Goal: Task Accomplishment & Management: Use online tool/utility

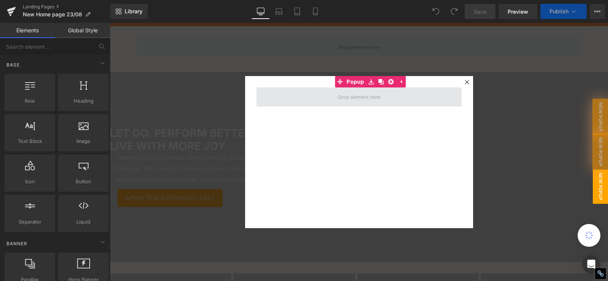
scroll to position [152, 0]
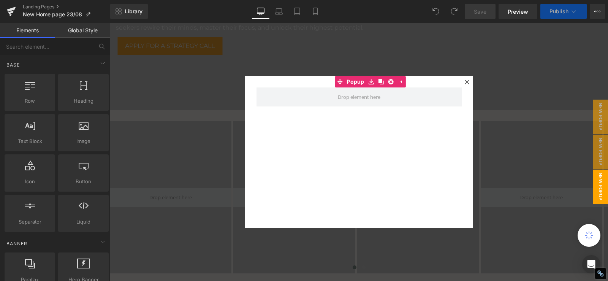
click at [465, 81] on icon at bounding box center [467, 82] width 5 height 5
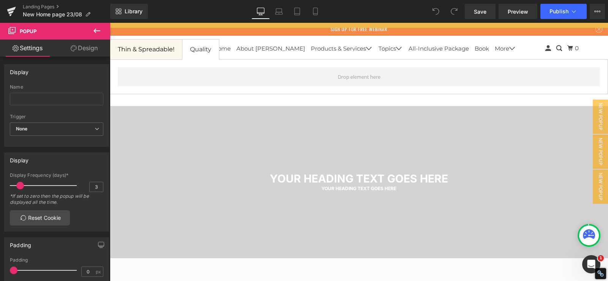
scroll to position [1255, 0]
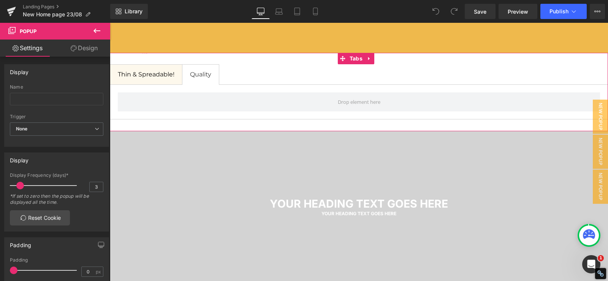
click at [110, 23] on div at bounding box center [110, 23] width 0 height 0
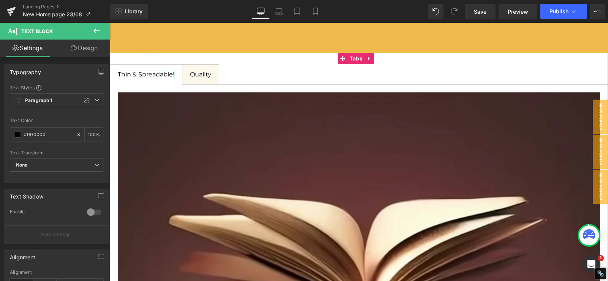
click at [143, 76] on span "Thin & Spreadable!" at bounding box center [146, 74] width 57 height 7
click at [148, 74] on span "Thin & Spreadable!" at bounding box center [146, 74] width 57 height 7
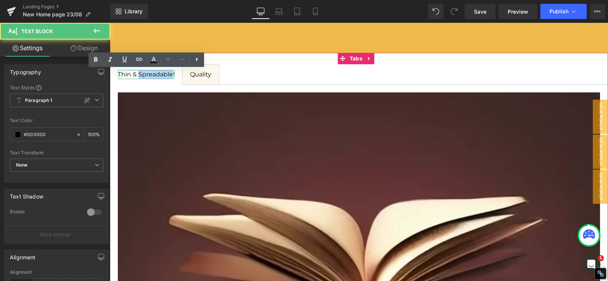
click at [148, 74] on span "Thin & Spreadable!" at bounding box center [146, 74] width 57 height 7
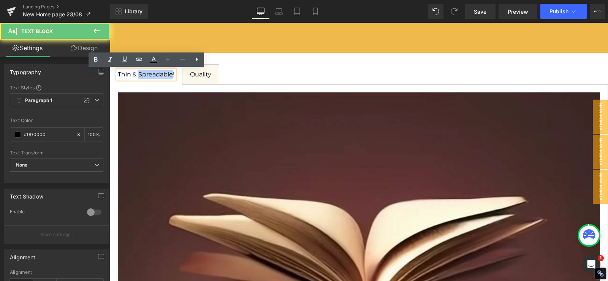
click at [148, 74] on span "Thin & Spreadable!" at bounding box center [146, 74] width 57 height 7
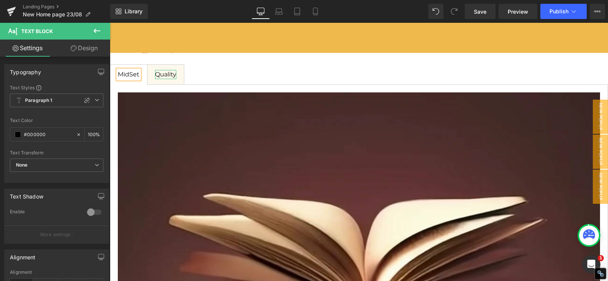
click at [166, 74] on div "Quality" at bounding box center [165, 74] width 21 height 9
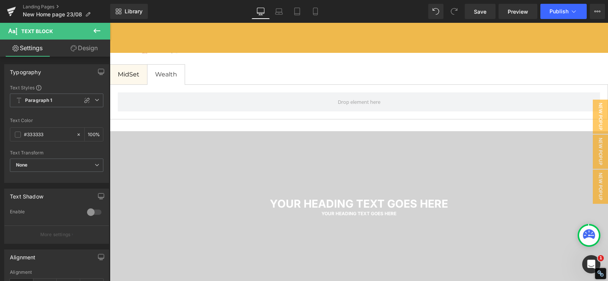
click at [95, 33] on icon at bounding box center [96, 30] width 9 height 9
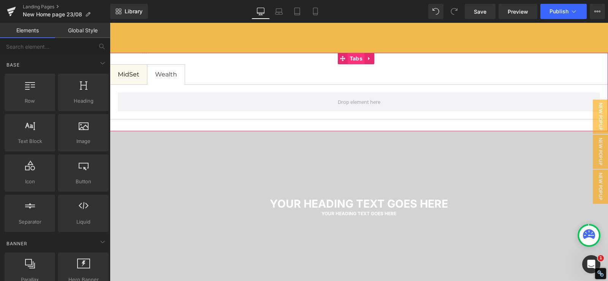
click at [355, 60] on span "Tabs" at bounding box center [356, 58] width 17 height 11
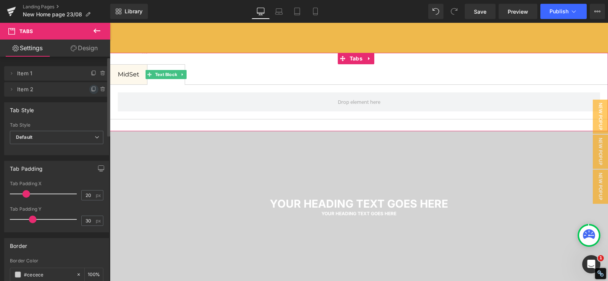
click at [91, 92] on icon at bounding box center [94, 89] width 6 height 6
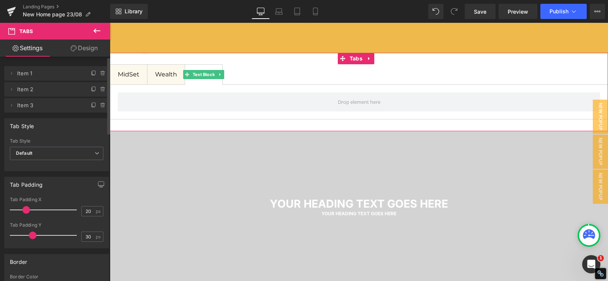
click at [55, 103] on span "Item 3" at bounding box center [49, 105] width 64 height 14
click at [204, 73] on div "Wealth" at bounding box center [204, 74] width 22 height 9
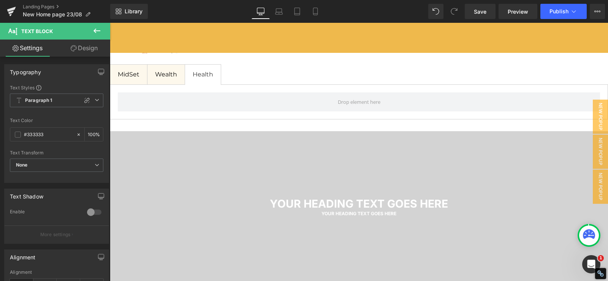
click at [96, 34] on icon at bounding box center [96, 30] width 9 height 9
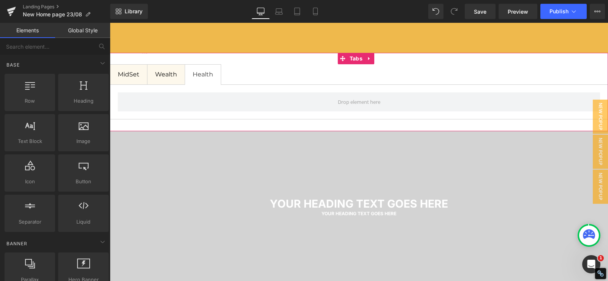
click at [235, 76] on ul "MidSet Text Block Wealth Text Block Health Text Block" at bounding box center [359, 74] width 499 height 21
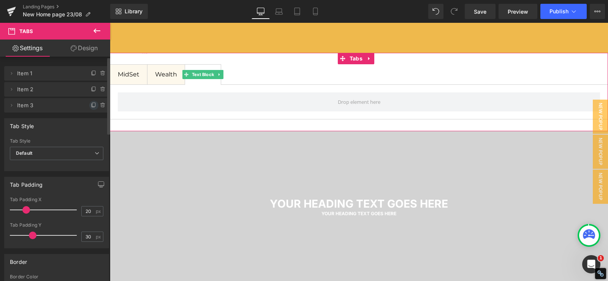
click at [91, 105] on icon at bounding box center [94, 105] width 6 height 6
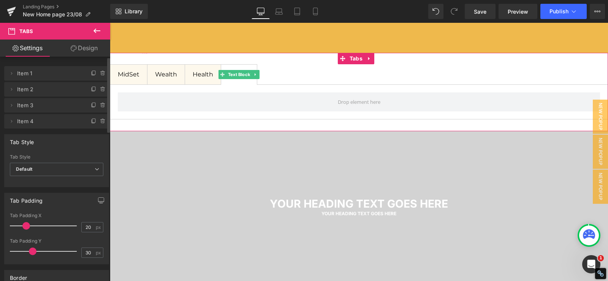
click at [58, 118] on span "Item 4" at bounding box center [49, 121] width 64 height 14
click at [92, 120] on icon at bounding box center [94, 121] width 6 height 6
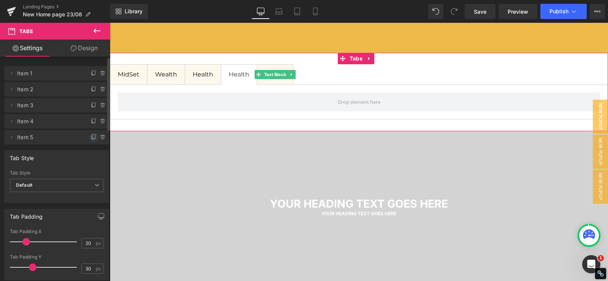
click at [91, 136] on icon at bounding box center [94, 137] width 6 height 6
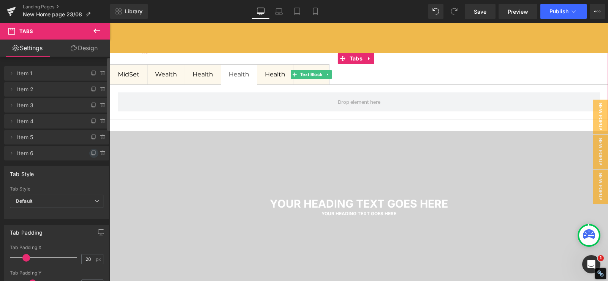
click at [91, 153] on icon at bounding box center [94, 153] width 6 height 6
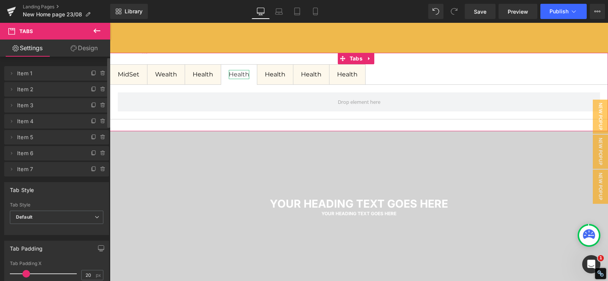
click at [240, 74] on div "Health" at bounding box center [239, 74] width 21 height 9
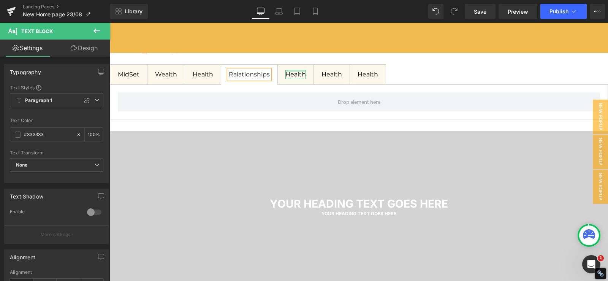
click at [297, 72] on div at bounding box center [296, 71] width 21 height 2
click at [297, 72] on div "Health" at bounding box center [296, 74] width 21 height 9
click at [335, 75] on div "Health" at bounding box center [339, 74] width 21 height 9
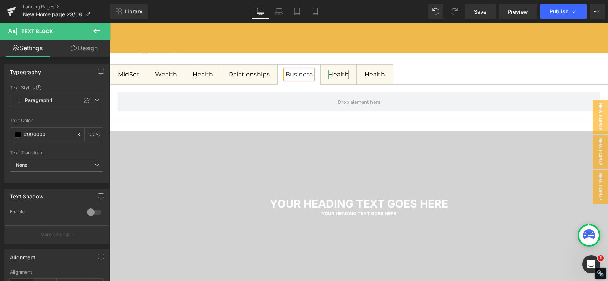
click at [335, 75] on div "Health" at bounding box center [339, 74] width 21 height 9
click at [386, 76] on div "Health" at bounding box center [386, 74] width 21 height 9
click at [436, 71] on ul "MidSet Text Block Wealth Text Block Health Text Block Ralationships Text Block …" at bounding box center [359, 74] width 499 height 21
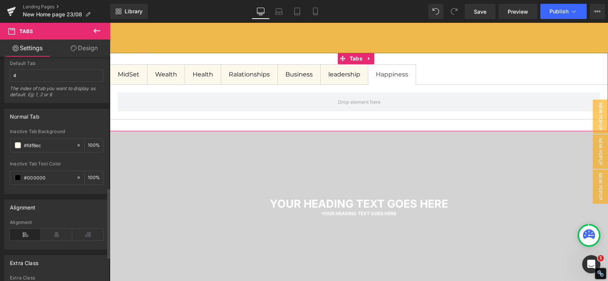
scroll to position [418, 0]
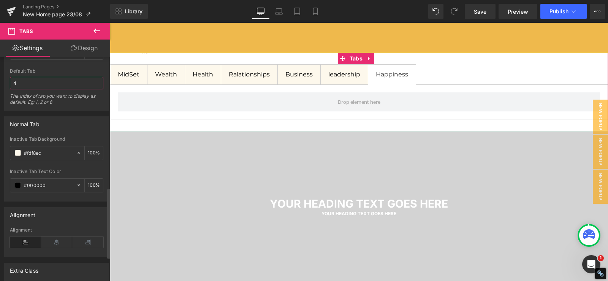
click at [31, 85] on input "4" at bounding box center [57, 83] width 94 height 13
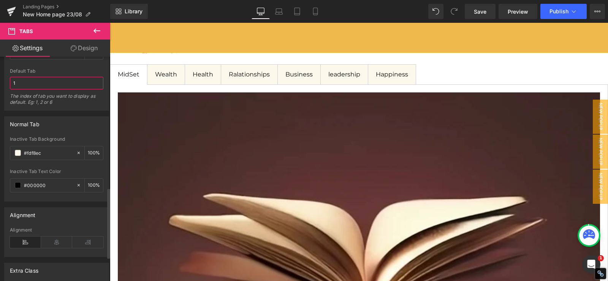
click at [32, 84] on input "1" at bounding box center [57, 83] width 94 height 13
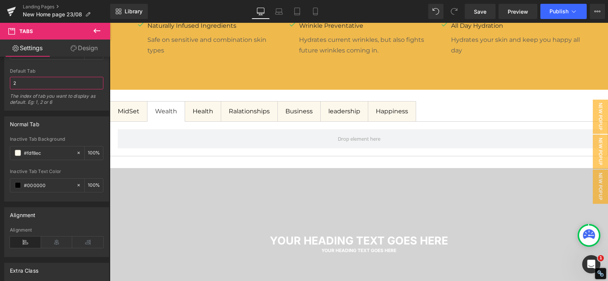
scroll to position [1217, 0]
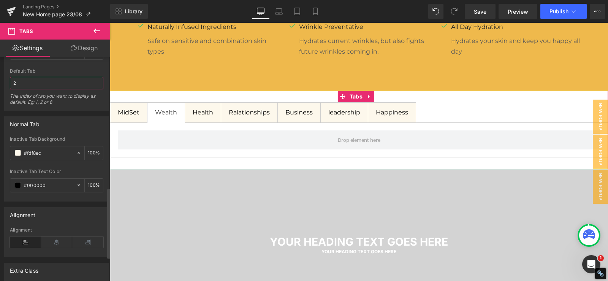
drag, startPoint x: 29, startPoint y: 81, endPoint x: 4, endPoint y: 82, distance: 24.4
click at [4, 82] on div "Active Tab #FFFFFF Tab Background #ffffff 100 % #333333 Text Color #333333 100 …" at bounding box center [56, 47] width 105 height 127
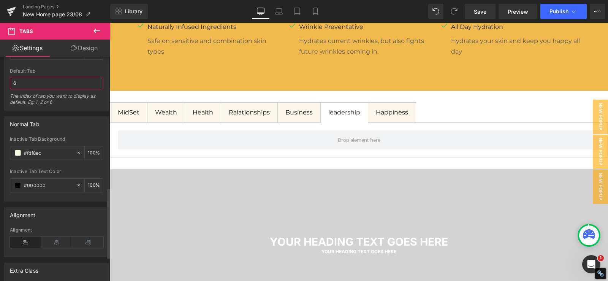
click at [22, 79] on input "6" at bounding box center [57, 83] width 94 height 13
click at [16, 83] on input "6" at bounding box center [57, 83] width 94 height 13
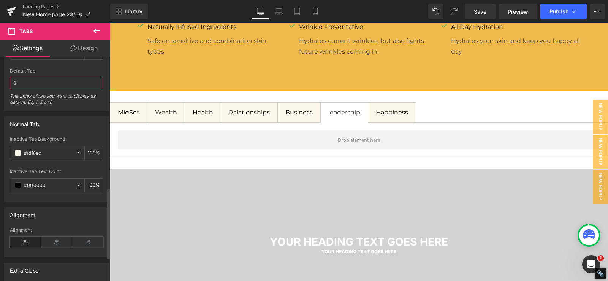
click at [16, 83] on input "6" at bounding box center [57, 83] width 94 height 13
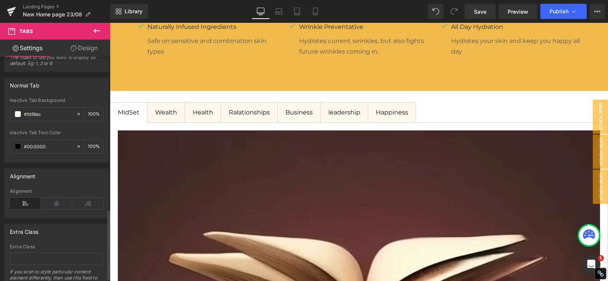
scroll to position [496, 0]
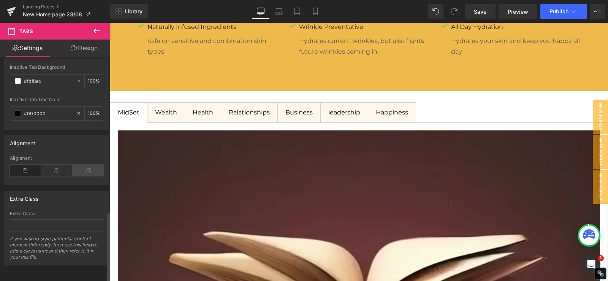
type input "1"
click at [87, 165] on icon at bounding box center [87, 170] width 31 height 11
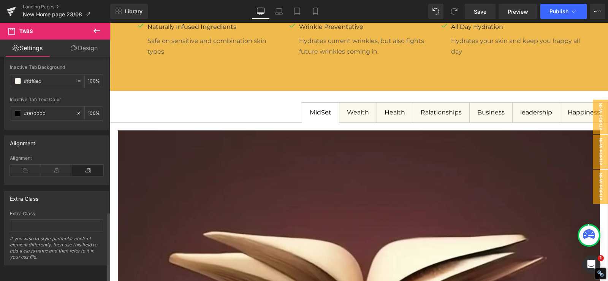
click at [62, 158] on div "Alignment" at bounding box center [57, 170] width 94 height 29
click at [19, 165] on icon at bounding box center [25, 170] width 31 height 11
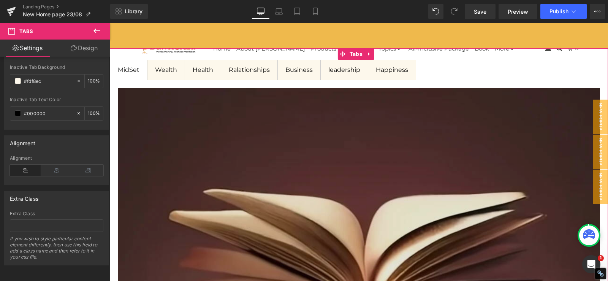
scroll to position [1255, 0]
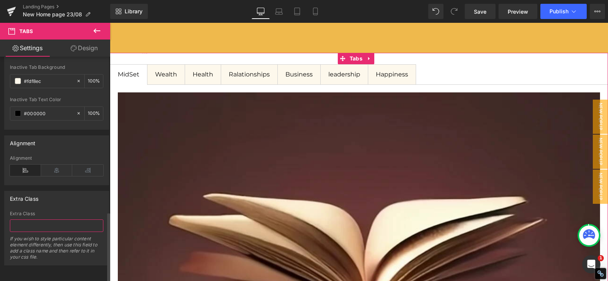
click at [28, 221] on input "text" at bounding box center [57, 225] width 94 height 13
paste input "vertical-tabs"
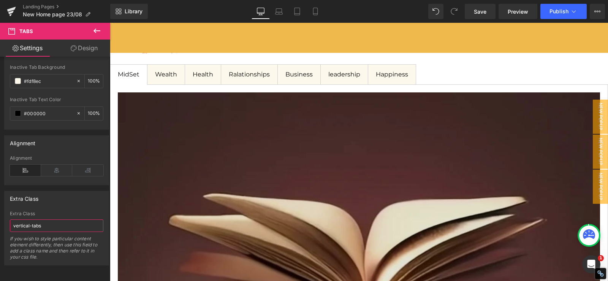
type input "vertical-tabs"
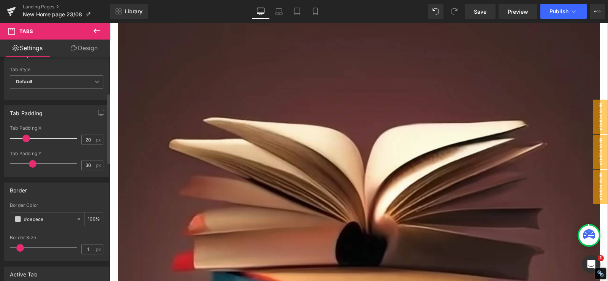
scroll to position [116, 0]
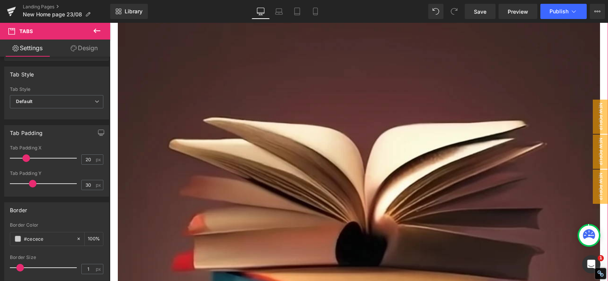
click at [80, 49] on link "Design" at bounding box center [84, 48] width 55 height 17
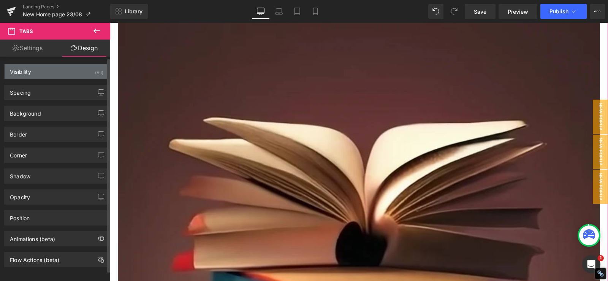
scroll to position [0, 0]
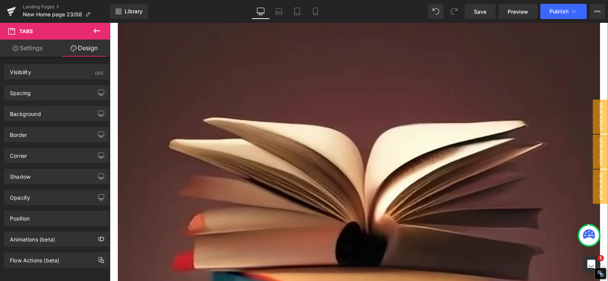
click at [30, 45] on link "Settings" at bounding box center [27, 48] width 55 height 17
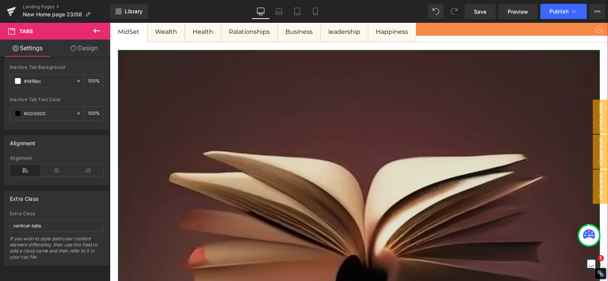
scroll to position [1293, 0]
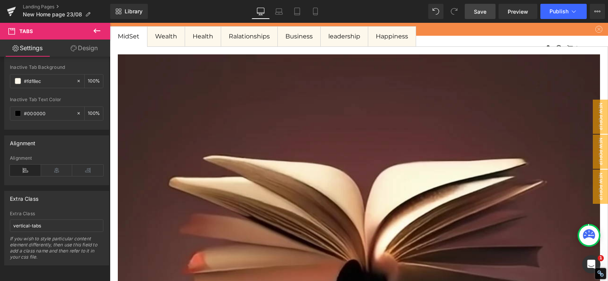
drag, startPoint x: 480, startPoint y: 10, endPoint x: 244, endPoint y: 258, distance: 342.1
click at [480, 10] on span "Save" at bounding box center [480, 12] width 13 height 8
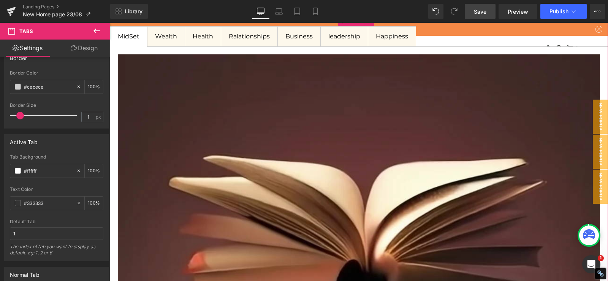
click at [36, 46] on link "Settings" at bounding box center [27, 48] width 55 height 17
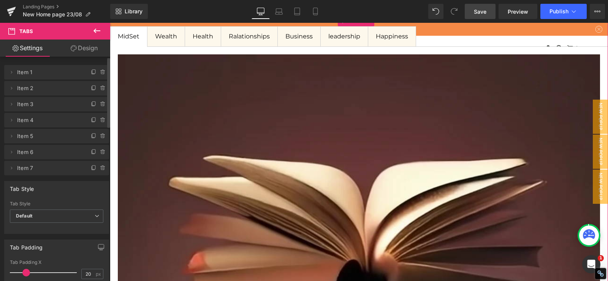
scroll to position [0, 0]
click at [79, 49] on link "Design" at bounding box center [84, 48] width 55 height 17
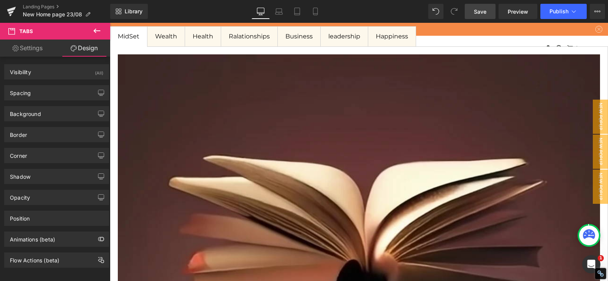
click at [19, 32] on span "Tabs" at bounding box center [46, 31] width 76 height 17
click at [17, 44] on link "Settings" at bounding box center [27, 48] width 55 height 17
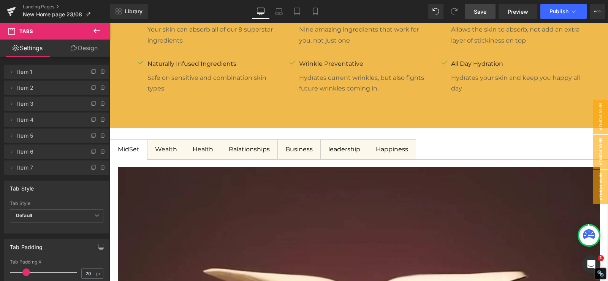
scroll to position [1141, 0]
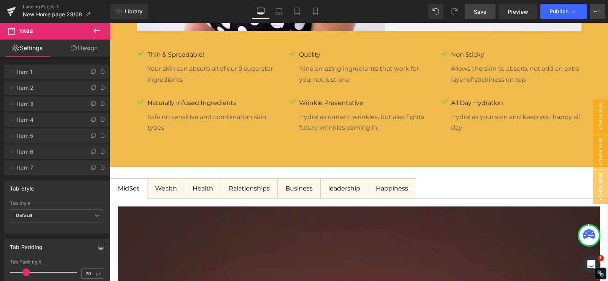
click at [596, 8] on icon at bounding box center [598, 11] width 6 height 6
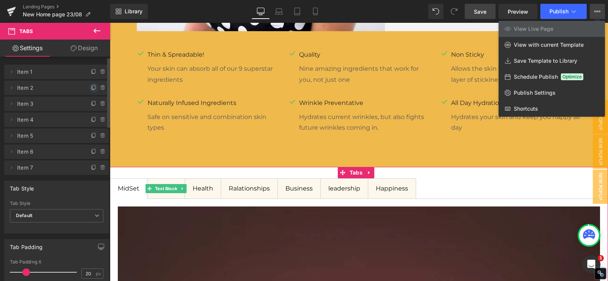
scroll to position [0, 0]
click at [69, 213] on span "Default" at bounding box center [57, 217] width 94 height 13
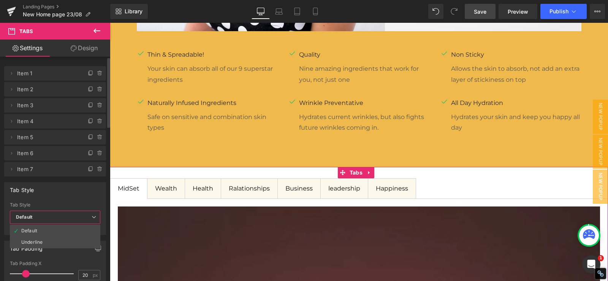
click at [69, 213] on span "Default" at bounding box center [55, 217] width 91 height 13
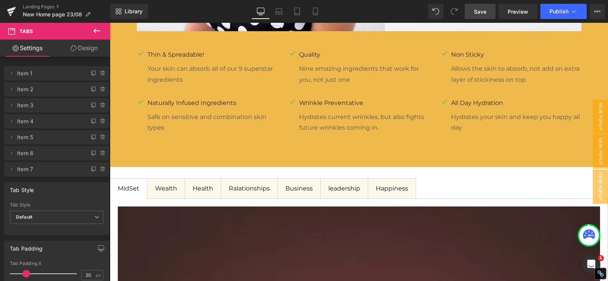
click at [480, 10] on span "Save" at bounding box center [480, 12] width 13 height 8
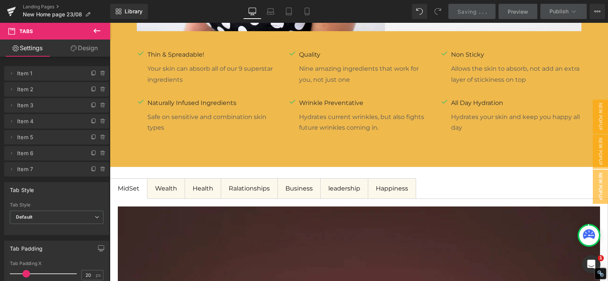
scroll to position [1217, 0]
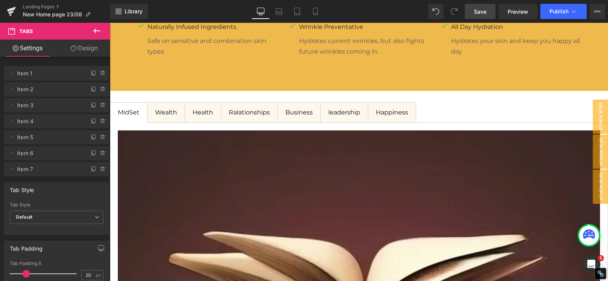
click at [91, 29] on button at bounding box center [97, 31] width 27 height 17
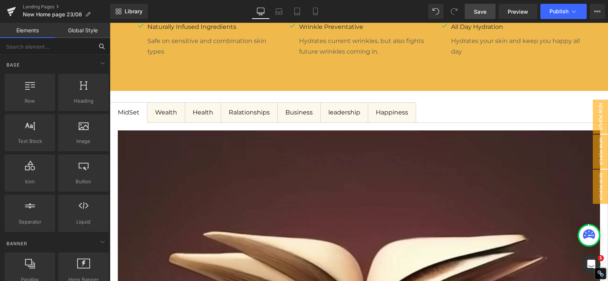
click at [67, 54] on input "text" at bounding box center [47, 46] width 94 height 17
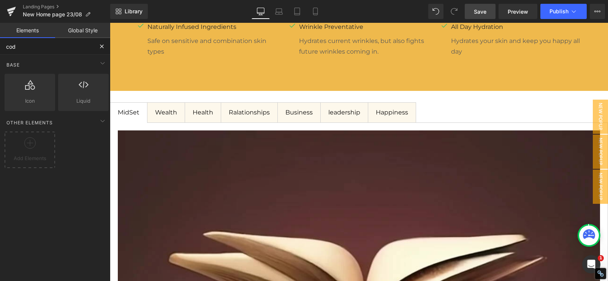
type input "code"
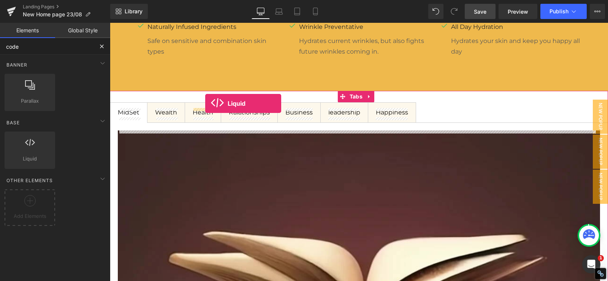
drag, startPoint x: 159, startPoint y: 123, endPoint x: 205, endPoint y: 103, distance: 50.1
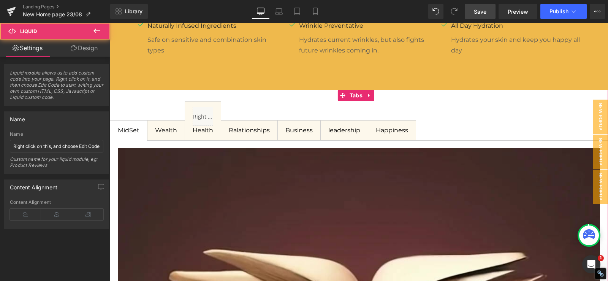
scroll to position [1216, 0]
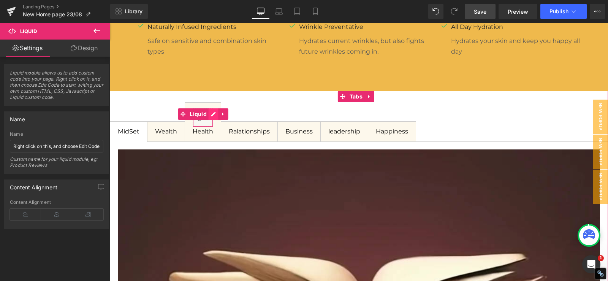
click at [209, 112] on div "Liquid" at bounding box center [203, 117] width 21 height 19
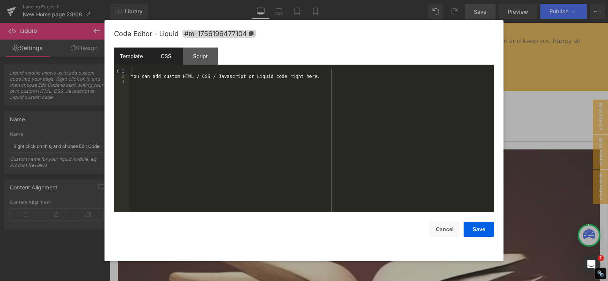
click at [0, 0] on div "CSS" at bounding box center [0, 0] width 0 height 0
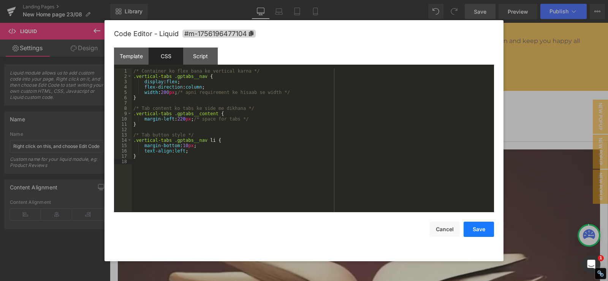
click at [0, 0] on button "Save" at bounding box center [0, 0] width 0 height 0
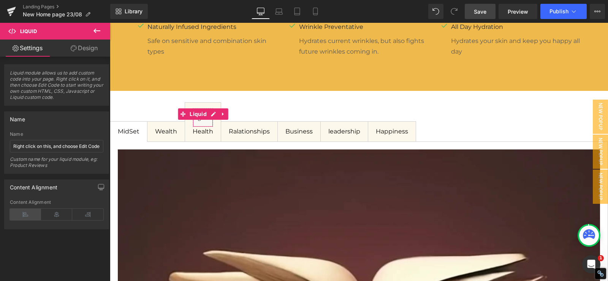
click at [28, 217] on icon at bounding box center [25, 214] width 31 height 11
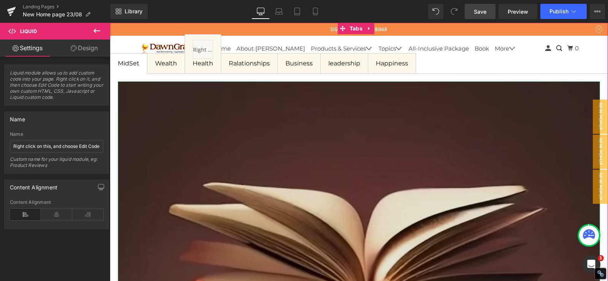
scroll to position [1254, 0]
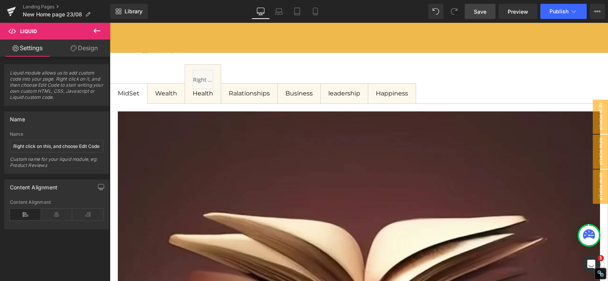
click at [476, 13] on span "Save" at bounding box center [480, 12] width 13 height 8
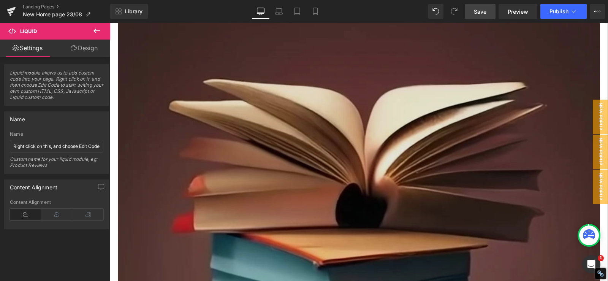
scroll to position [1482, 0]
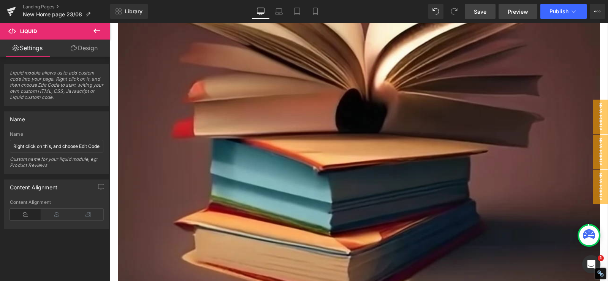
click at [512, 12] on span "Preview" at bounding box center [518, 12] width 21 height 8
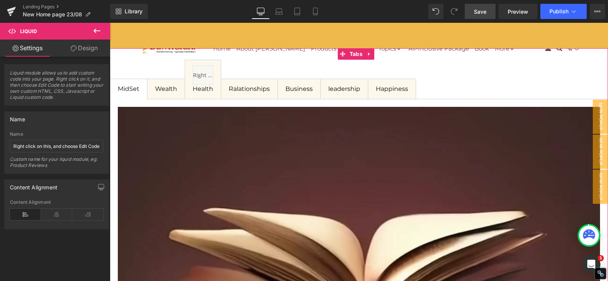
scroll to position [1254, 0]
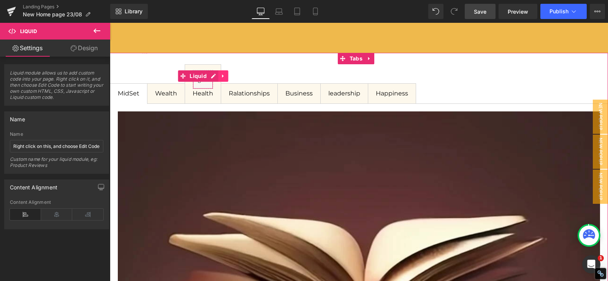
click at [224, 75] on icon at bounding box center [223, 76] width 5 height 6
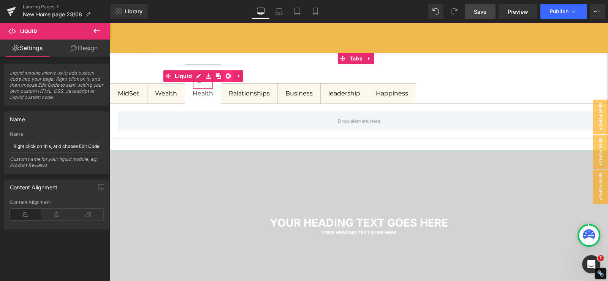
click at [228, 76] on icon at bounding box center [228, 75] width 5 height 5
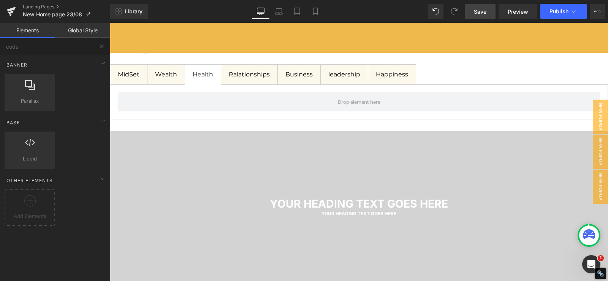
click at [474, 11] on link "Save" at bounding box center [480, 11] width 31 height 15
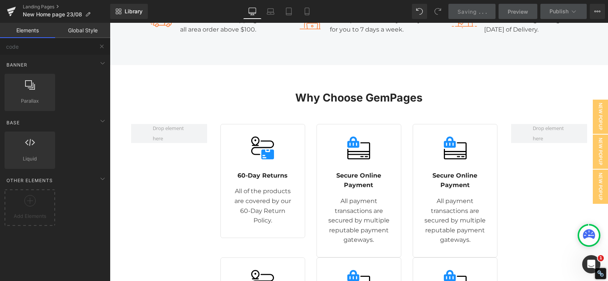
scroll to position [2128, 0]
